Goal: Information Seeking & Learning: Check status

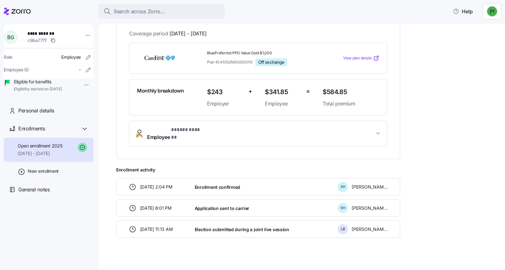
scroll to position [33, 0]
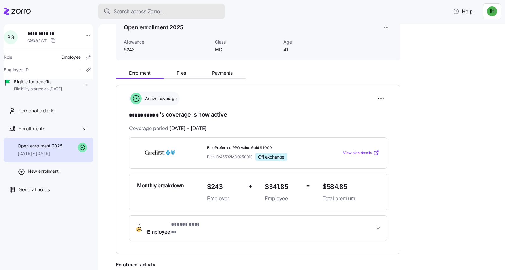
click at [149, 10] on span "Search across Zorro..." at bounding box center [139, 12] width 51 height 8
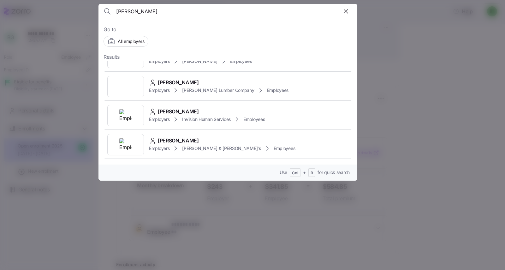
scroll to position [63, 0]
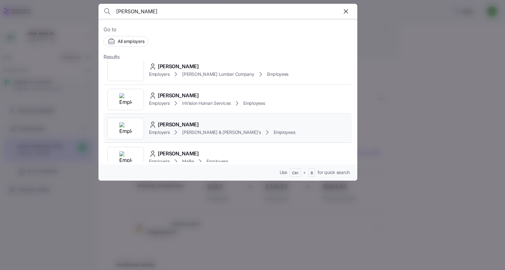
type input "[PERSON_NAME]"
click at [179, 121] on span "[PERSON_NAME]" at bounding box center [178, 125] width 41 height 8
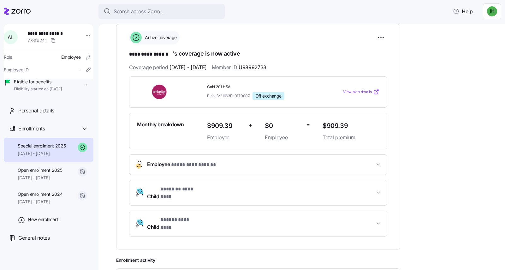
scroll to position [95, 0]
click at [40, 173] on span "Open enrollment 2025" at bounding box center [40, 170] width 44 height 6
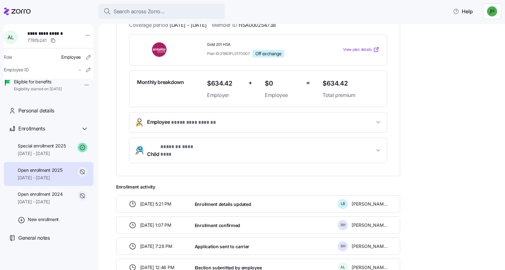
scroll to position [144, 0]
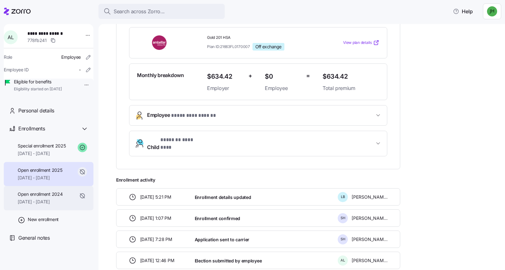
click at [41, 197] on span "Open enrollment 2024" at bounding box center [40, 194] width 45 height 6
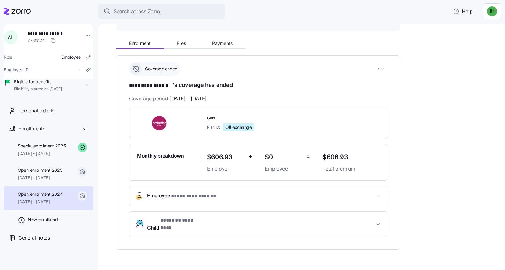
scroll to position [75, 0]
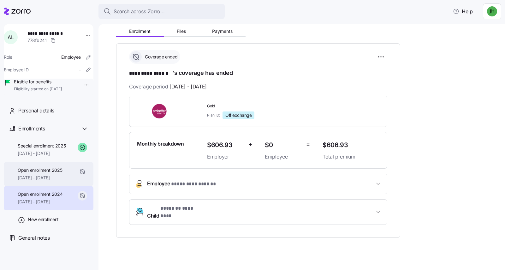
click at [58, 173] on span "Open enrollment 2025" at bounding box center [40, 170] width 44 height 6
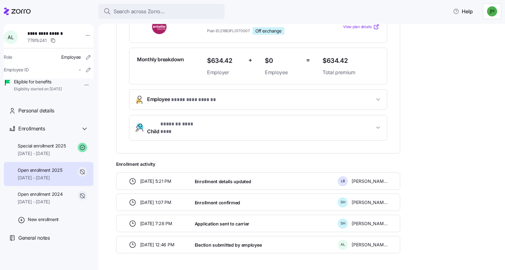
scroll to position [170, 0]
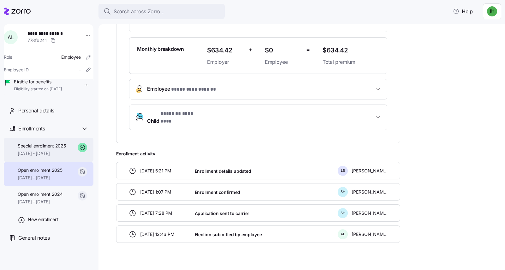
click at [45, 149] on span "Special enrollment 2025" at bounding box center [42, 146] width 48 height 6
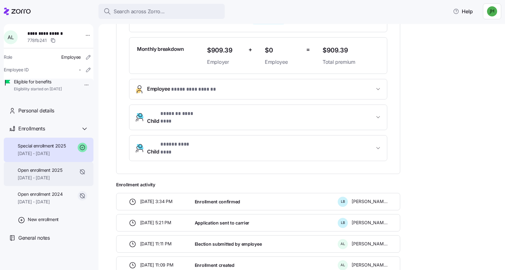
click at [45, 173] on span "Open enrollment 2025" at bounding box center [40, 170] width 44 height 6
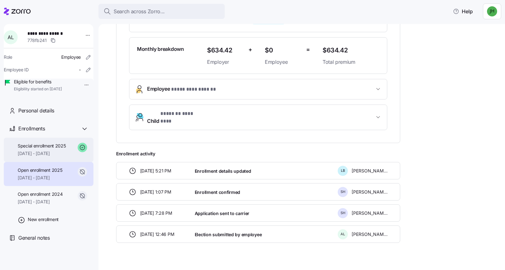
click at [57, 157] on div "Special enrollment 2025 [DATE] - [DATE]" at bounding box center [42, 150] width 48 height 14
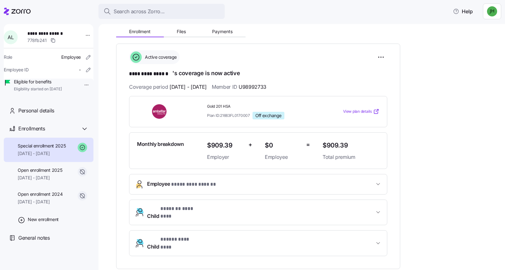
scroll to position [106, 0]
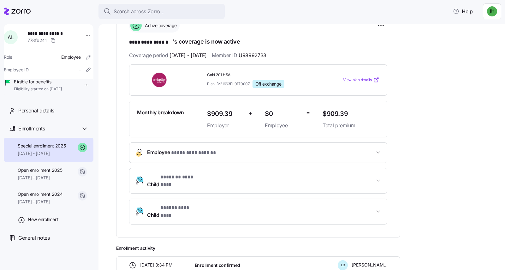
click at [365, 150] on span "Employee * ********* ****** *" at bounding box center [260, 152] width 227 height 9
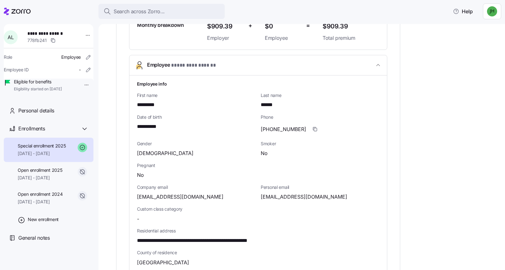
scroll to position [201, 0]
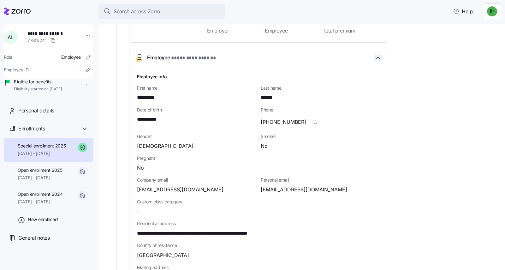
click at [376, 59] on icon "button" at bounding box center [378, 58] width 6 height 6
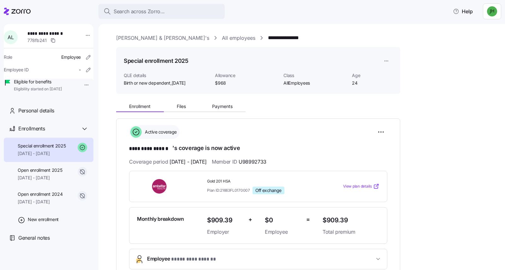
scroll to position [32, 0]
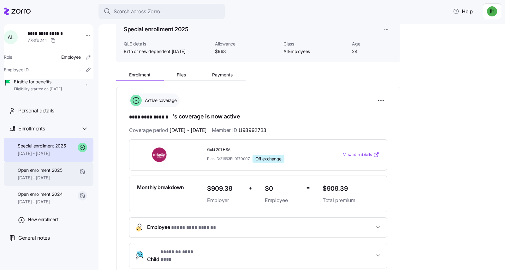
click at [58, 173] on span "Open enrollment 2025" at bounding box center [40, 170] width 44 height 6
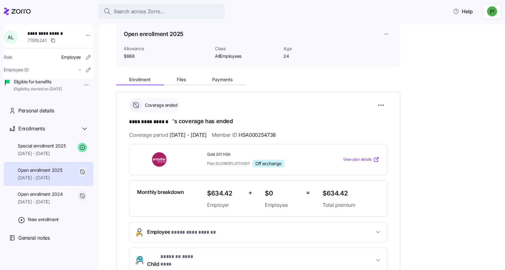
scroll to position [32, 0]
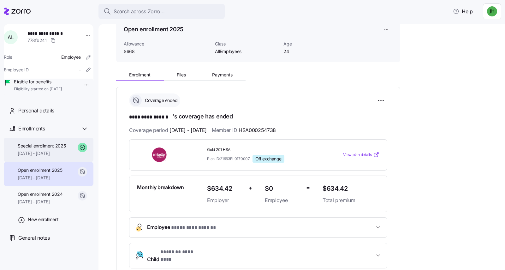
click at [55, 157] on span "[DATE] - [DATE]" at bounding box center [42, 153] width 48 height 6
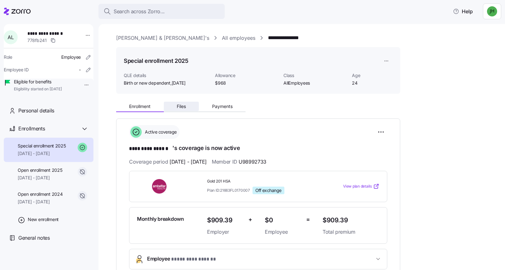
click at [180, 107] on span "Files" at bounding box center [181, 106] width 9 height 4
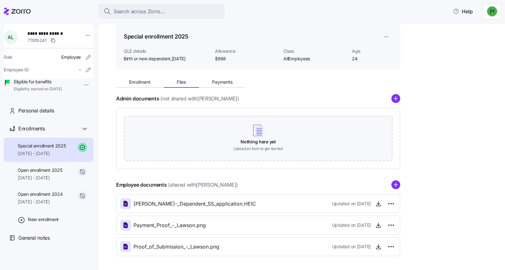
scroll to position [32, 0]
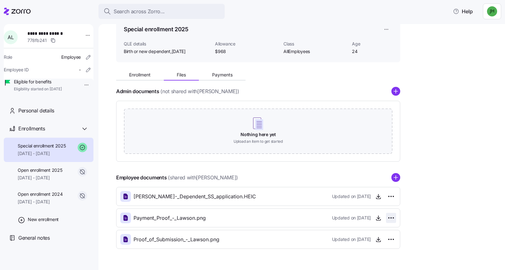
click at [394, 217] on html "**********" at bounding box center [252, 133] width 505 height 266
click at [443, 204] on html "**********" at bounding box center [252, 133] width 505 height 266
click at [186, 219] on span "Payment_Proof_-_Lawson.png" at bounding box center [169, 218] width 72 height 8
click at [123, 218] on icon at bounding box center [125, 218] width 4 height 6
click at [394, 219] on html "**********" at bounding box center [252, 133] width 505 height 266
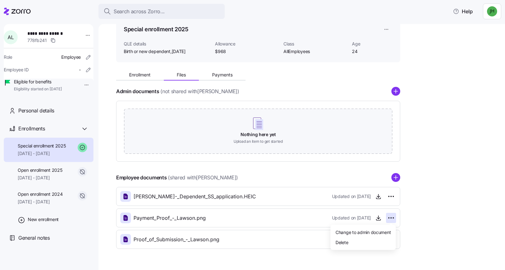
click at [441, 193] on html "**********" at bounding box center [252, 133] width 505 height 266
click at [380, 217] on icon "button" at bounding box center [378, 218] width 6 height 6
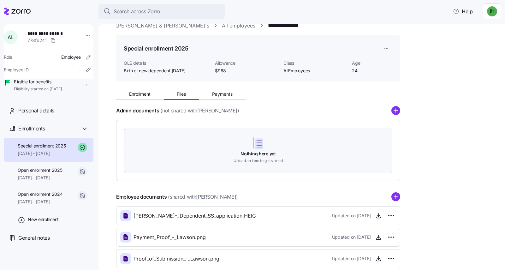
scroll to position [0, 0]
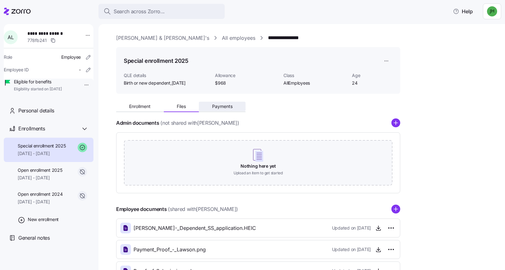
click at [222, 109] on span "Payments" at bounding box center [222, 106] width 21 height 4
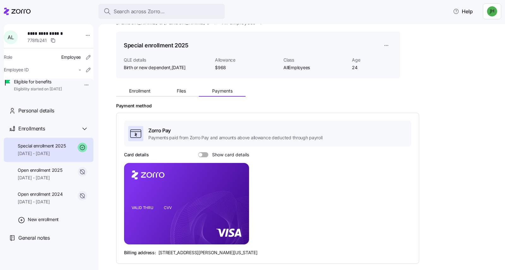
scroll to position [15, 0]
click at [184, 204] on rect at bounding box center [186, 203] width 125 height 81
click at [207, 155] on span at bounding box center [205, 154] width 6 height 5
click at [198, 152] on input "Show card details" at bounding box center [198, 152] width 0 height 0
click at [207, 155] on span at bounding box center [206, 155] width 4 height 4
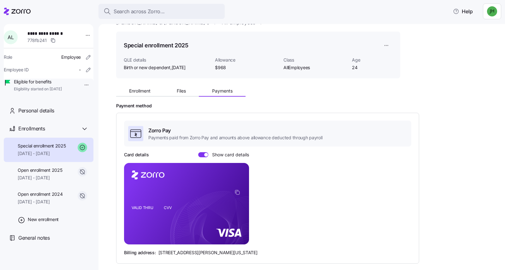
click at [198, 152] on input "Show card details" at bounding box center [198, 152] width 0 height 0
click at [207, 155] on span at bounding box center [205, 154] width 6 height 5
click at [198, 152] on input "Show card details" at bounding box center [198, 152] width 0 height 0
click at [207, 155] on span at bounding box center [206, 155] width 4 height 4
click at [198, 152] on input "Show card details" at bounding box center [198, 152] width 0 height 0
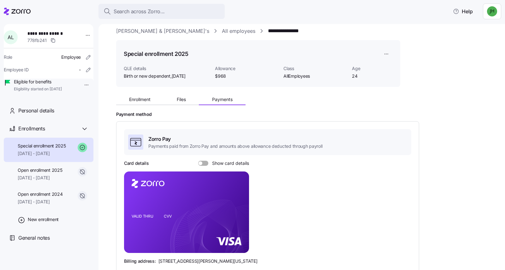
scroll to position [0, 0]
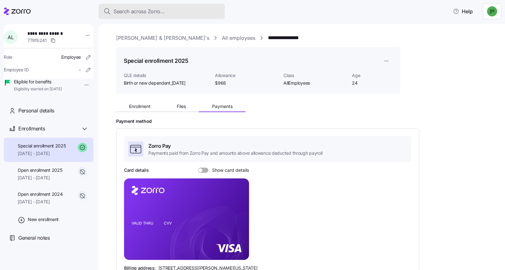
click at [162, 9] on span "Search across Zorro..." at bounding box center [139, 12] width 51 height 8
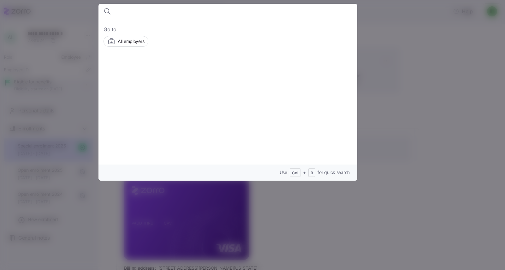
click at [468, 121] on div at bounding box center [252, 135] width 505 height 270
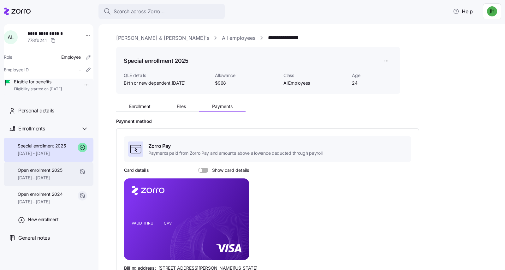
click at [55, 173] on span "Open enrollment 2025" at bounding box center [40, 170] width 44 height 6
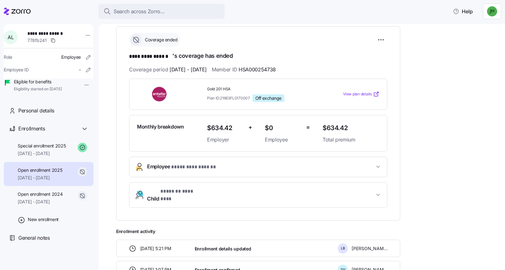
scroll to position [80, 0]
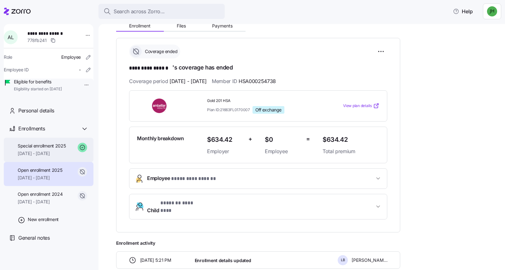
click at [56, 149] on span "Special enrollment 2025" at bounding box center [42, 146] width 48 height 6
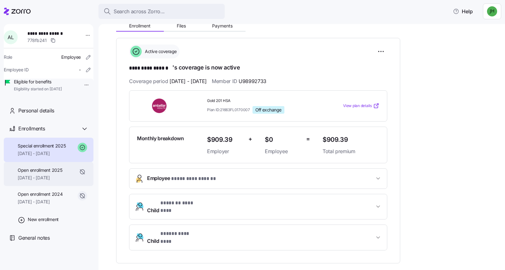
click at [57, 173] on span "Open enrollment 2025" at bounding box center [40, 170] width 44 height 6
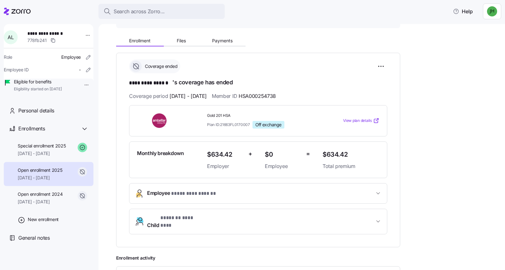
scroll to position [49, 0]
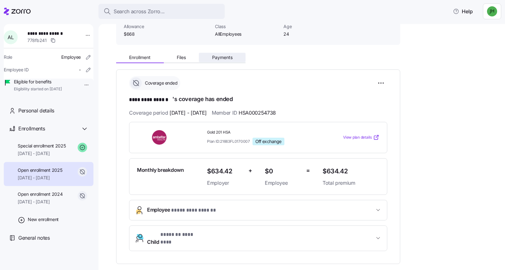
click at [224, 57] on span "Payments" at bounding box center [222, 57] width 21 height 4
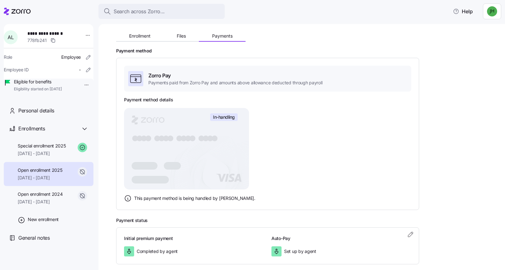
scroll to position [103, 0]
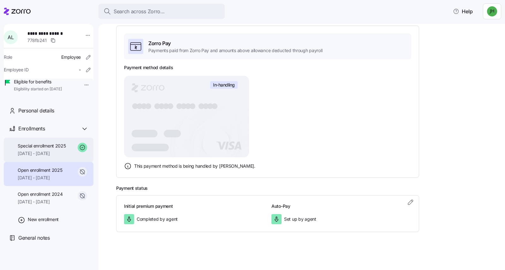
click at [47, 157] on span "[DATE] - [DATE]" at bounding box center [42, 153] width 48 height 6
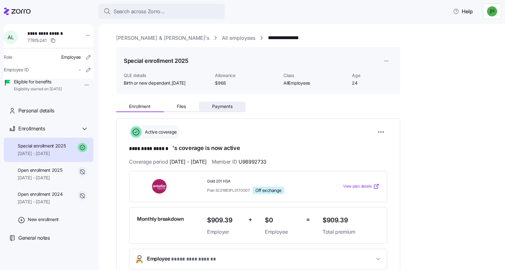
click at [218, 106] on span "Payments" at bounding box center [222, 106] width 21 height 4
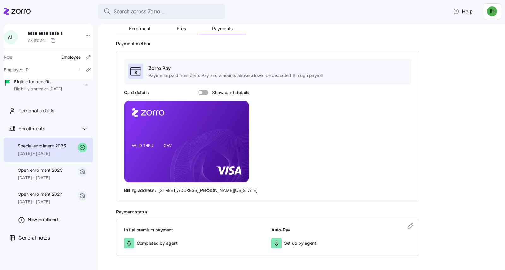
scroll to position [95, 0]
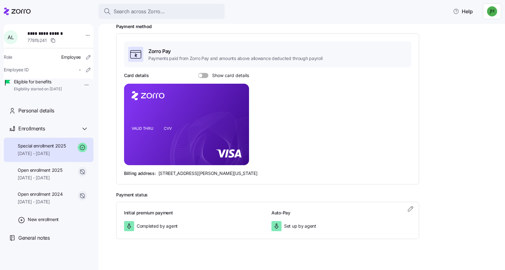
click at [298, 225] on span "Set up by agent" at bounding box center [300, 226] width 32 height 6
click at [270, 225] on div "Initial premium payment Completed by agent Auto-Pay Set up by agent" at bounding box center [267, 220] width 287 height 21
click at [157, 226] on span "Completed by agent" at bounding box center [157, 226] width 41 height 6
click at [205, 74] on span at bounding box center [205, 75] width 6 height 5
click at [198, 73] on input "Show card details" at bounding box center [198, 73] width 0 height 0
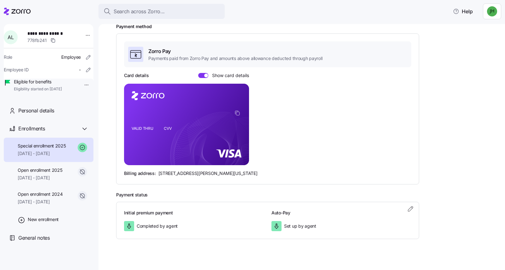
click at [204, 76] on span at bounding box center [206, 76] width 4 height 4
click at [198, 73] on input "Show card details" at bounding box center [198, 73] width 0 height 0
click at [58, 181] on span "[DATE] - [DATE]" at bounding box center [40, 178] width 44 height 6
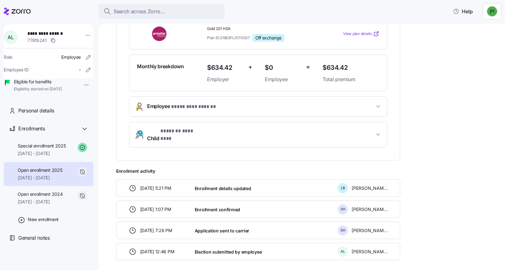
scroll to position [175, 0]
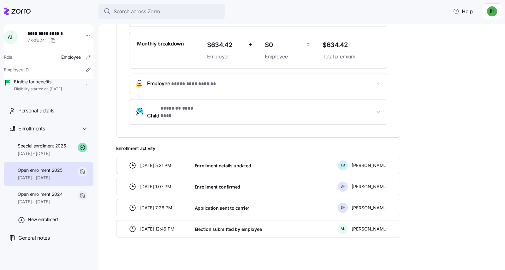
click at [266, 180] on div "Enrollment confirmed" at bounding box center [263, 186] width 143 height 13
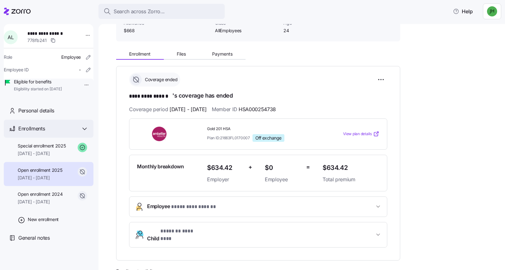
scroll to position [49, 0]
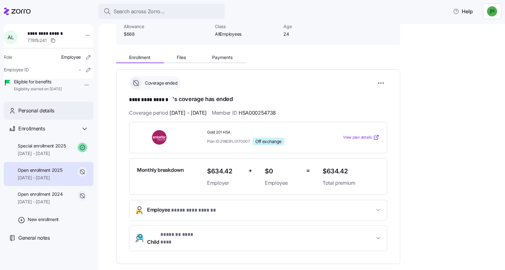
click at [42, 115] on span "Personal details" at bounding box center [36, 111] width 36 height 8
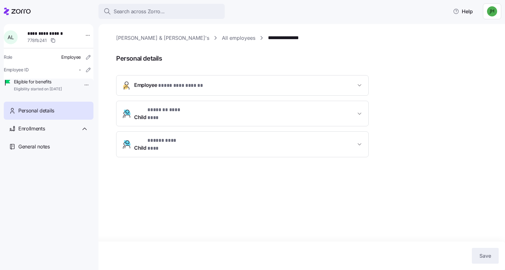
click at [167, 88] on span "* ********* ****** *" at bounding box center [181, 86] width 46 height 8
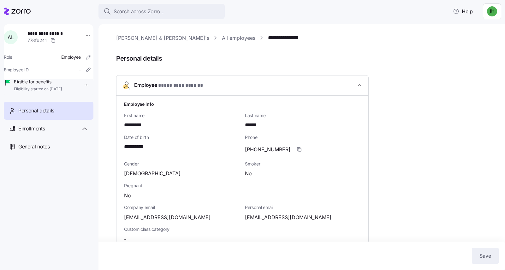
click at [188, 86] on span "* ********* ****** *" at bounding box center [181, 86] width 46 height 8
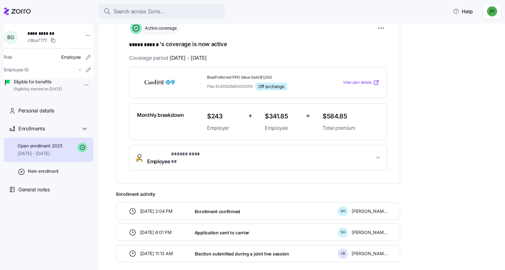
scroll to position [96, 0]
